Goal: Information Seeking & Learning: Learn about a topic

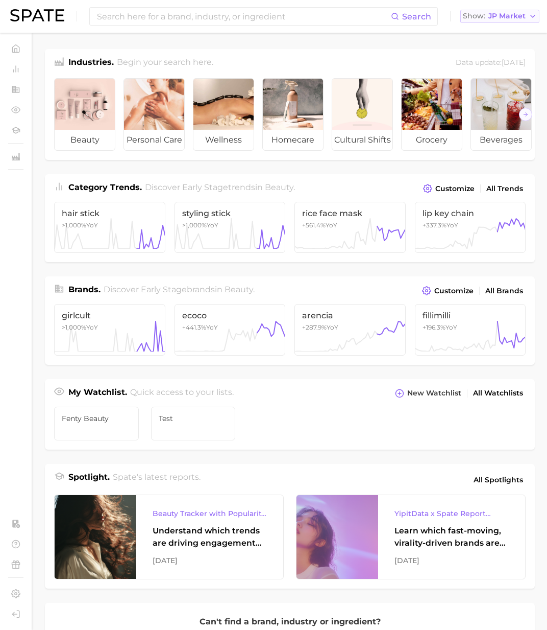
click at [503, 15] on span "JP Market" at bounding box center [507, 16] width 37 height 6
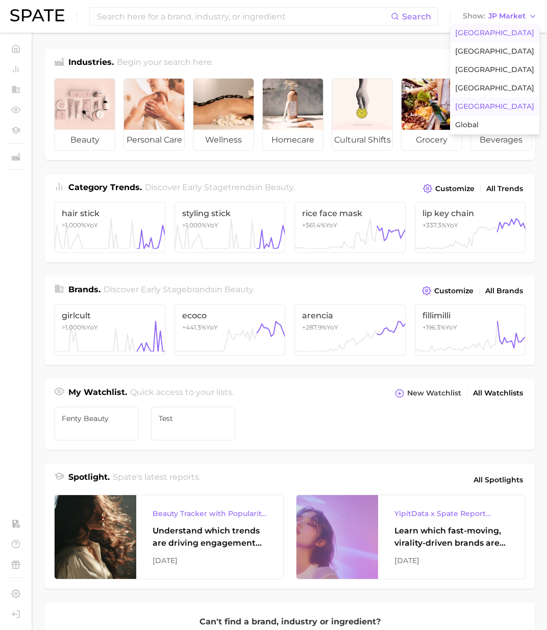
click at [503, 32] on span "[GEOGRAPHIC_DATA]" at bounding box center [494, 33] width 79 height 9
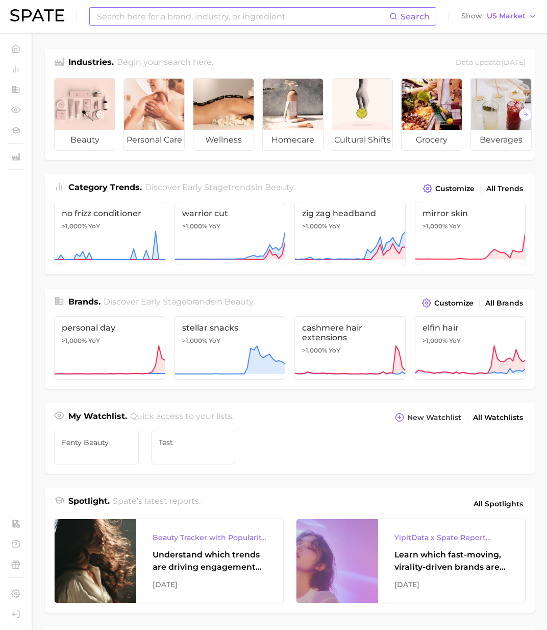
click at [372, 24] on input at bounding box center [243, 16] width 294 height 17
paste input "Actinidain"
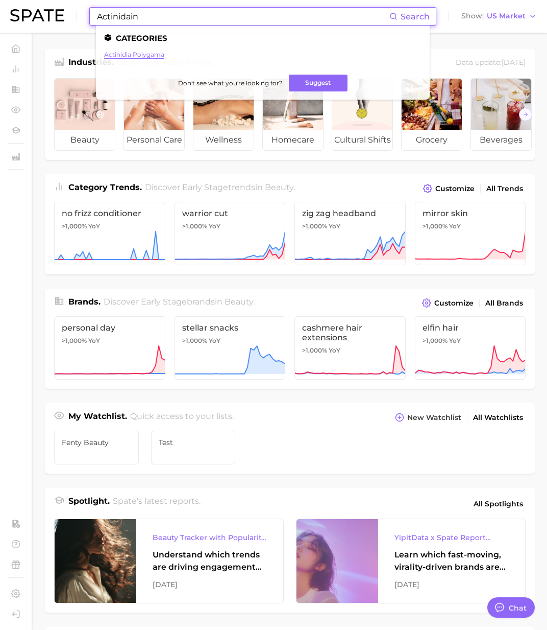
type input "Actinidain"
click at [147, 54] on link "actinidia polygama" at bounding box center [134, 55] width 60 height 8
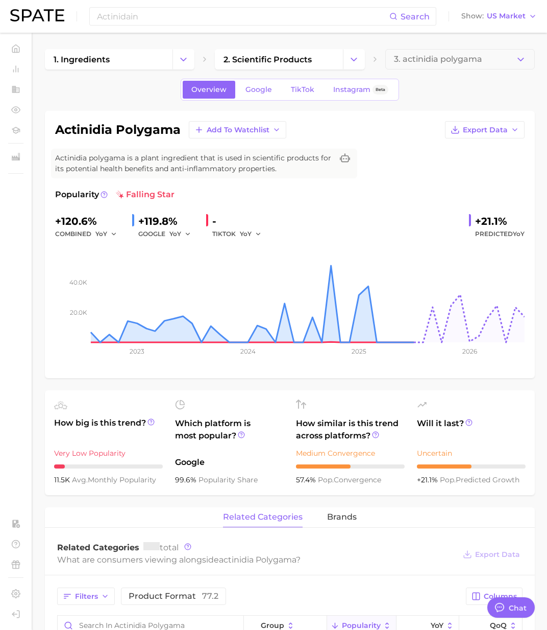
type textarea "x"
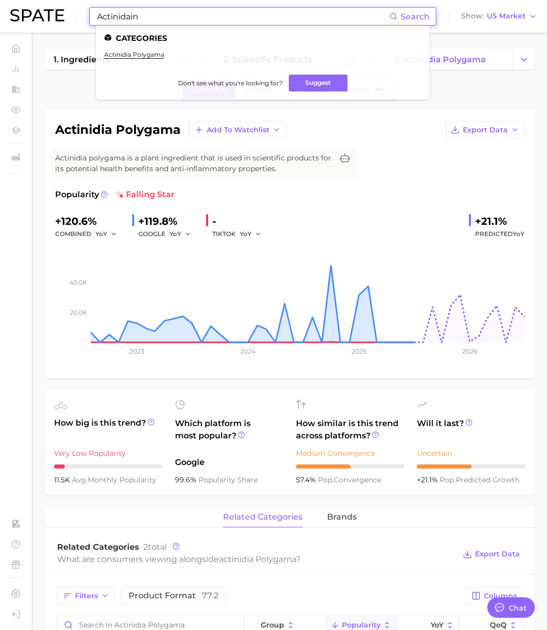
click at [152, 22] on input "Actinidain" at bounding box center [243, 16] width 294 height 17
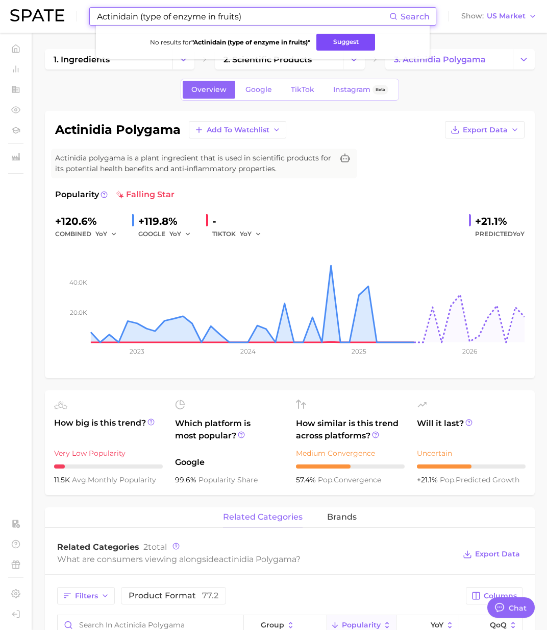
click at [360, 38] on button "Suggest" at bounding box center [346, 42] width 59 height 17
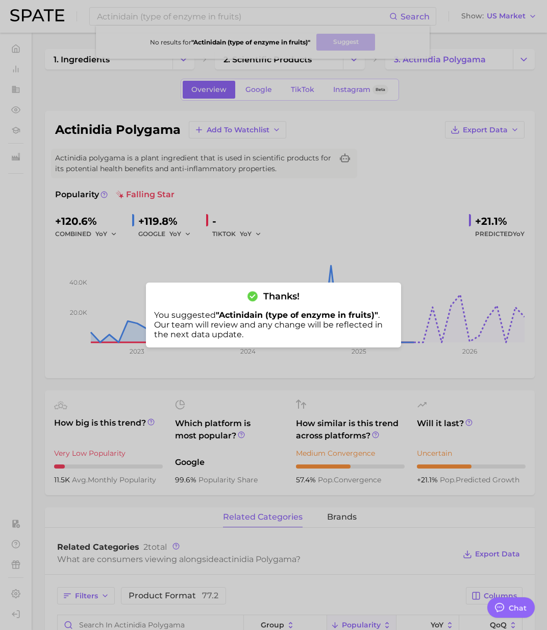
click at [329, 369] on div at bounding box center [273, 315] width 547 height 630
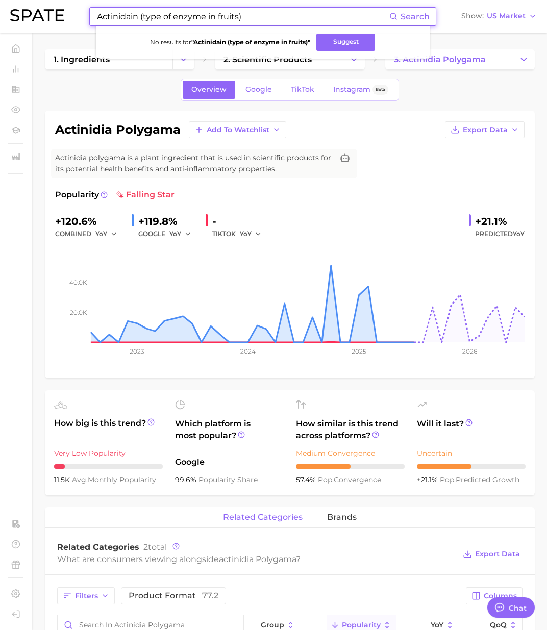
click at [181, 17] on input "Actinidain (type of enzyme in fruits)" at bounding box center [243, 16] width 294 height 17
paste input "aesthetic"
drag, startPoint x: 100, startPoint y: 4, endPoint x: -103, endPoint y: 6, distance: 203.2
click at [0, 6] on html "Actinidain (type of enzyme in fruits) Search No results for " Actinidain (type …" at bounding box center [273, 315] width 547 height 630
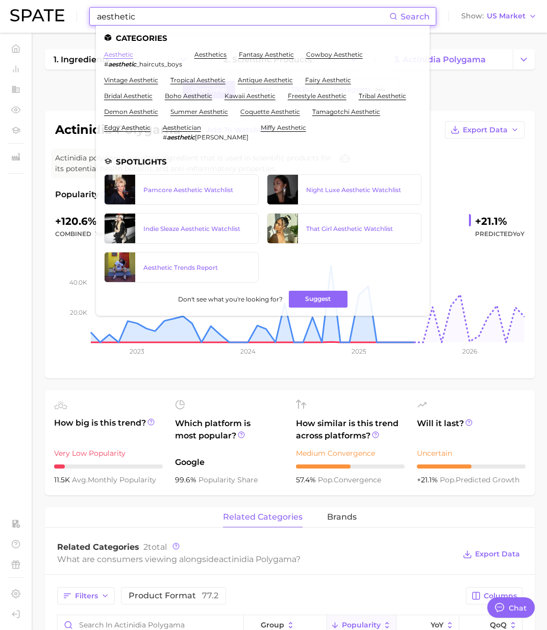
type input "aesthetic"
click at [122, 53] on link "aesthetic" at bounding box center [118, 55] width 29 height 8
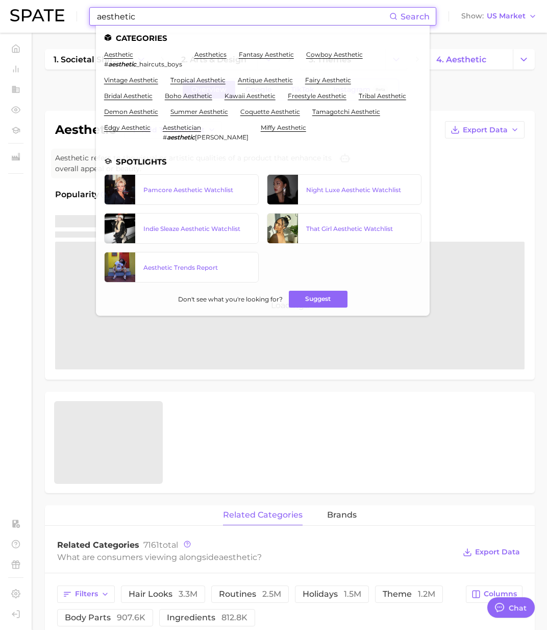
click at [164, 14] on input "aesthetic" at bounding box center [243, 16] width 294 height 17
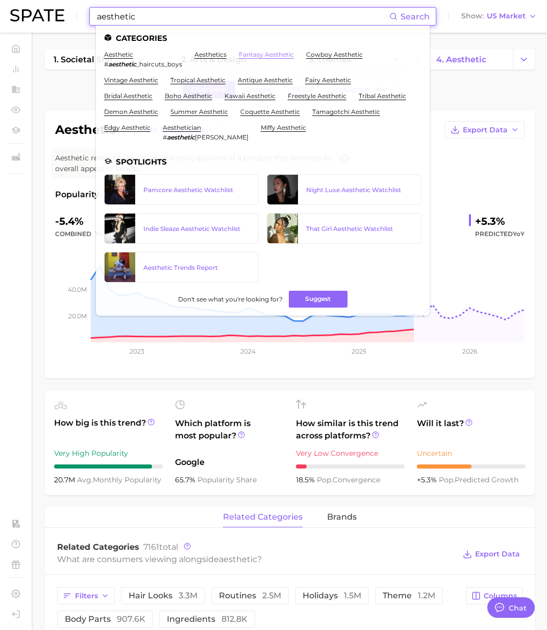
click at [255, 54] on link "fantasy aesthetic" at bounding box center [266, 55] width 55 height 8
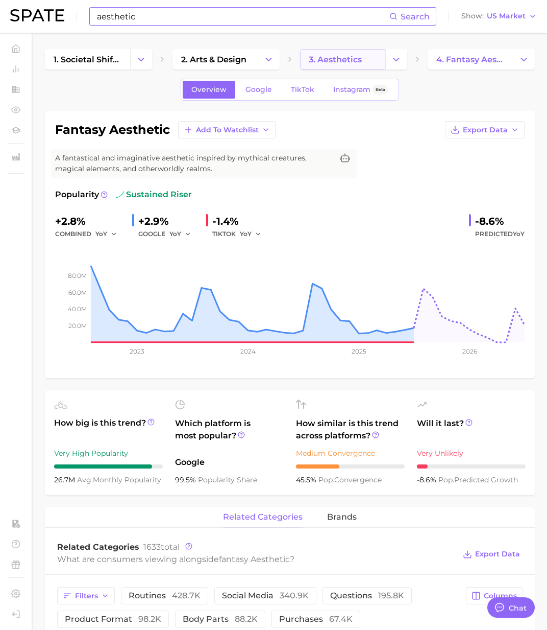
click at [348, 56] on span "3. aesthetics" at bounding box center [335, 60] width 53 height 10
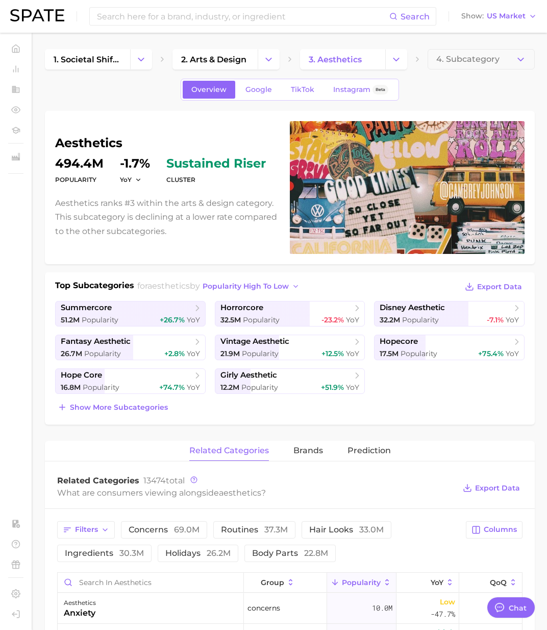
click at [107, 142] on h1 "aesthetics" at bounding box center [166, 143] width 223 height 12
copy h1 "aesthetics"
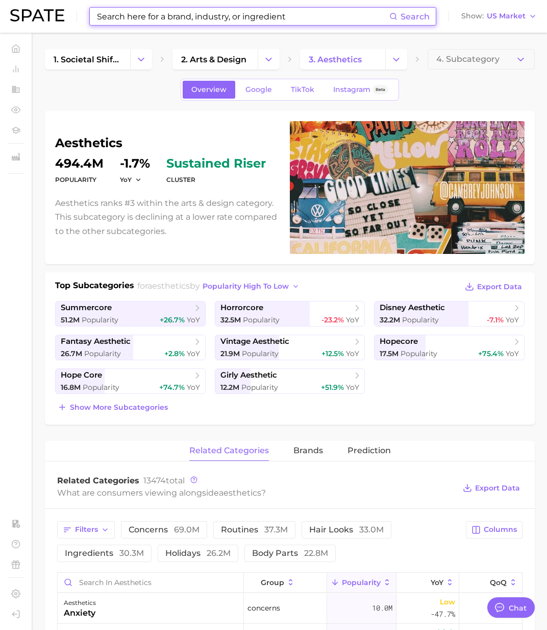
click at [167, 17] on input at bounding box center [243, 16] width 294 height 17
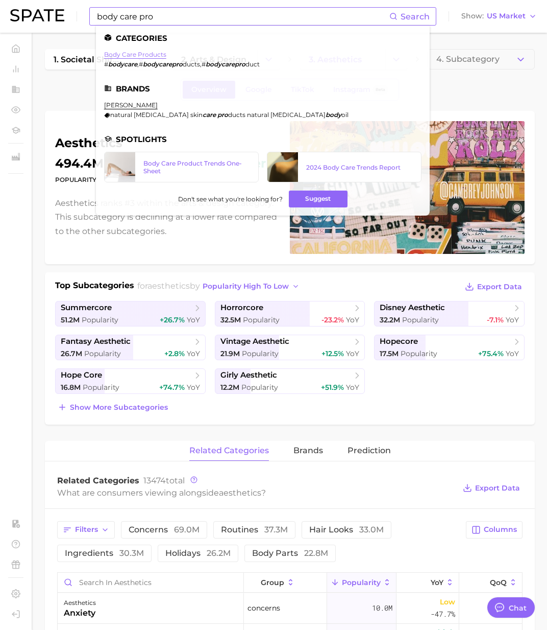
click at [141, 51] on ul "Categories body care products # bodycare , # bodycarepro ducts , # bodycarepro …" at bounding box center [263, 121] width 334 height 190
click at [141, 52] on link "body care products" at bounding box center [135, 55] width 62 height 8
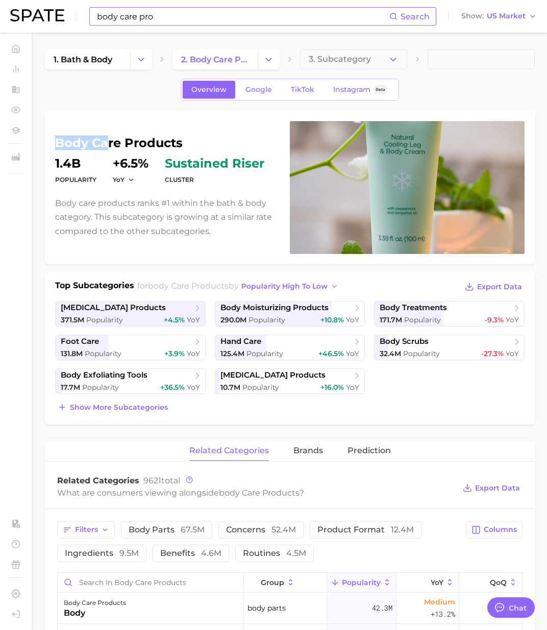
drag, startPoint x: 182, startPoint y: 139, endPoint x: 109, endPoint y: 139, distance: 73.5
click at [109, 139] on div "body care products Popularity 1.4b YoY +6.5% cluster sustained riser Body care …" at bounding box center [290, 187] width 470 height 133
click at [167, 142] on h1 "body care products" at bounding box center [166, 143] width 223 height 12
drag, startPoint x: 111, startPoint y: 141, endPoint x: 55, endPoint y: 137, distance: 56.3
click at [54, 137] on div "body care products Popularity 1.4b YoY +6.5% cluster sustained riser Body care …" at bounding box center [290, 187] width 490 height 153
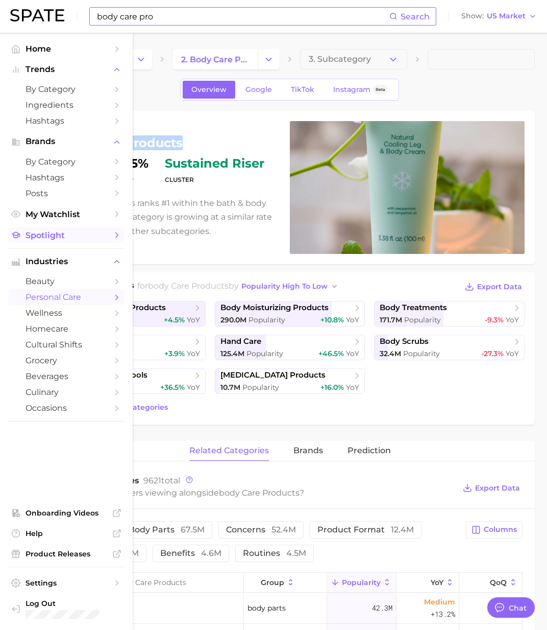
copy h1 "body care products"
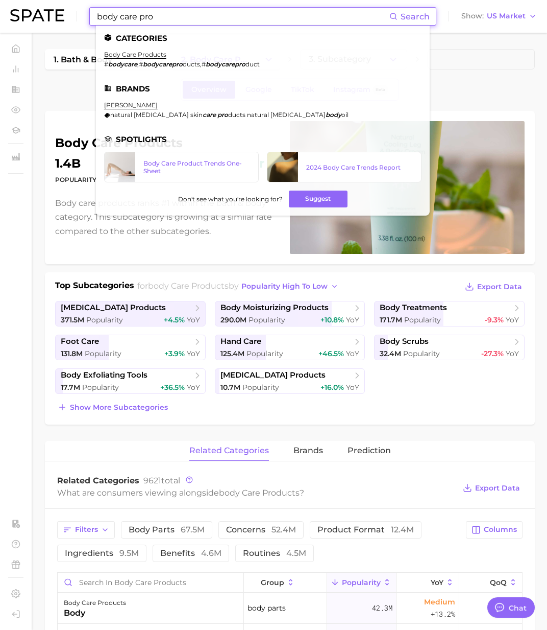
click at [198, 9] on input "body care pro" at bounding box center [243, 16] width 294 height 17
drag, startPoint x: 90, startPoint y: 14, endPoint x: 55, endPoint y: 14, distance: 35.2
click at [55, 14] on div "body care pro Search Categories body care products # bodycare , # bodycarepro d…" at bounding box center [273, 16] width 527 height 33
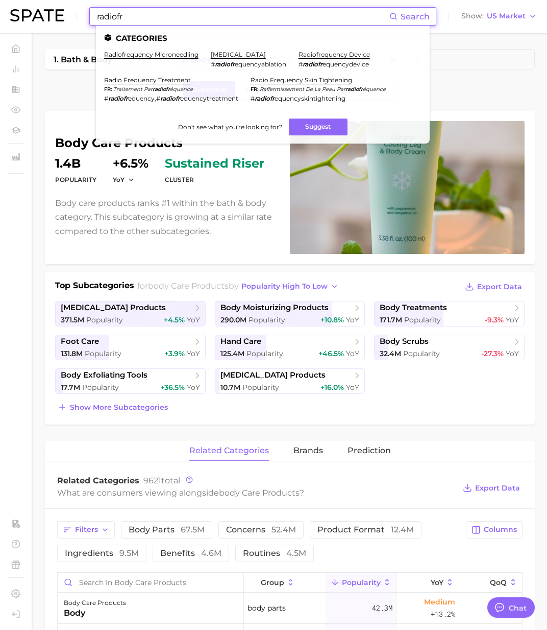
type input "radiofr"
click at [338, 59] on li "radiofrequency device # radiofr equencydevice" at bounding box center [334, 59] width 71 height 17
click at [338, 55] on link "radiofrequency device" at bounding box center [334, 55] width 71 height 8
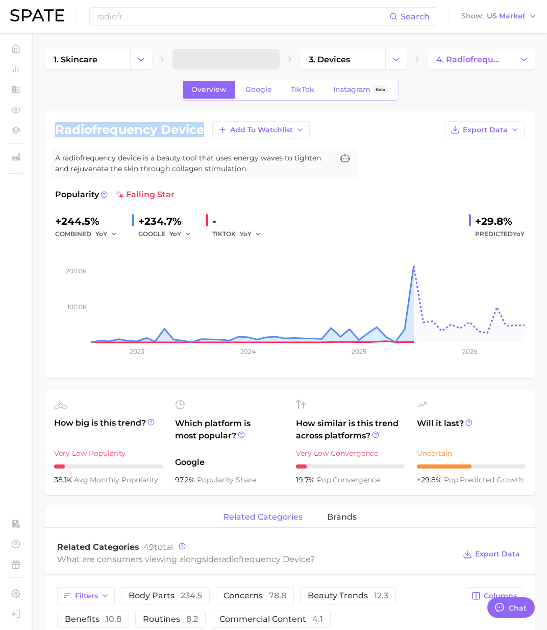
drag, startPoint x: 59, startPoint y: 128, endPoint x: 204, endPoint y: 130, distance: 145.5
click at [204, 130] on div "radiofrequency device Add to Watchlist Export Data" at bounding box center [290, 129] width 470 height 17
copy h1 "radiofrequency device"
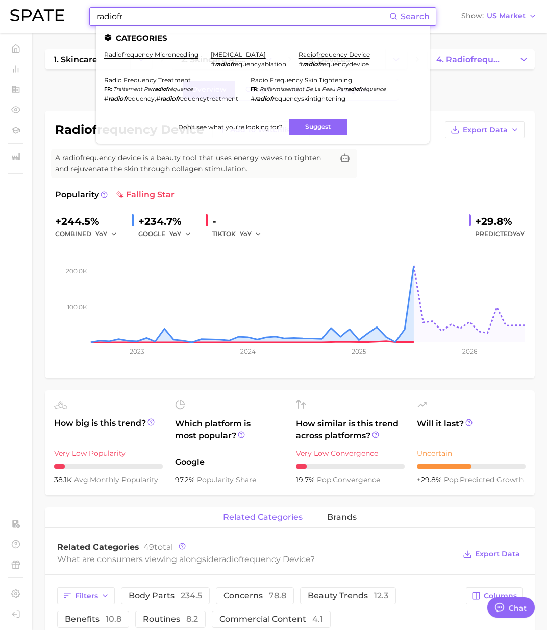
drag, startPoint x: 131, startPoint y: 17, endPoint x: 50, endPoint y: 10, distance: 81.0
click at [50, 10] on div "radiofr Search Categories radiofrequency microneedling [MEDICAL_DATA] # radiofr…" at bounding box center [273, 16] width 527 height 33
paste input "obertocavalli"
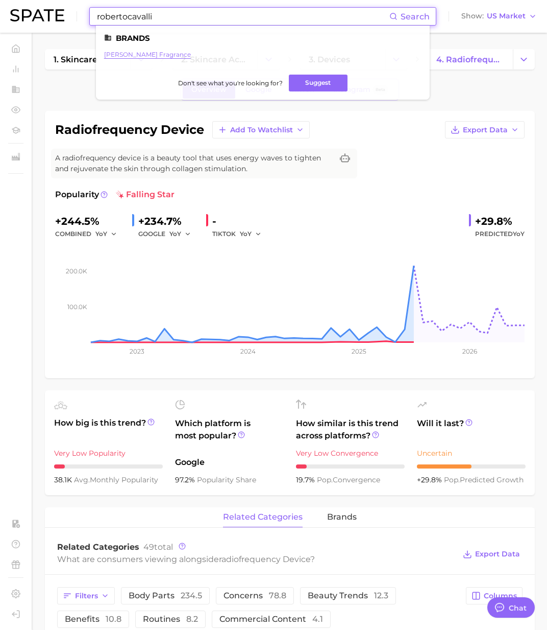
type input "robertocavalli"
click at [141, 56] on link "[PERSON_NAME] fragrance" at bounding box center [147, 55] width 87 height 8
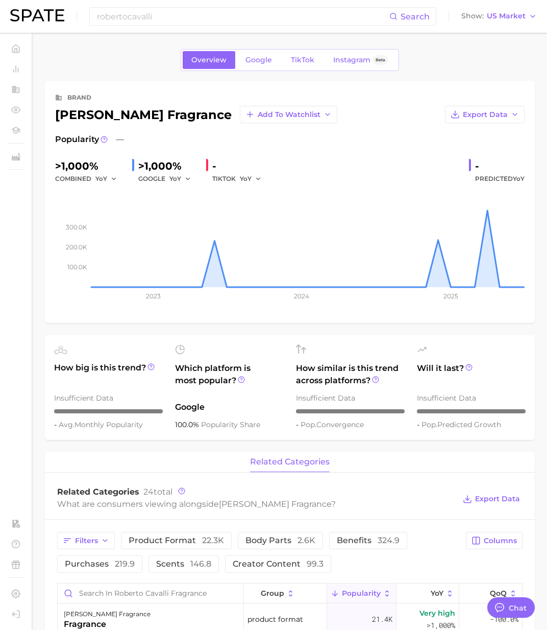
drag, startPoint x: 218, startPoint y: 113, endPoint x: 58, endPoint y: 113, distance: 159.8
click at [58, 113] on div "[PERSON_NAME] fragrance Add to Watchlist" at bounding box center [196, 114] width 282 height 17
copy div "[PERSON_NAME] fragrance"
